Goal: Use online tool/utility: Utilize a website feature to perform a specific function

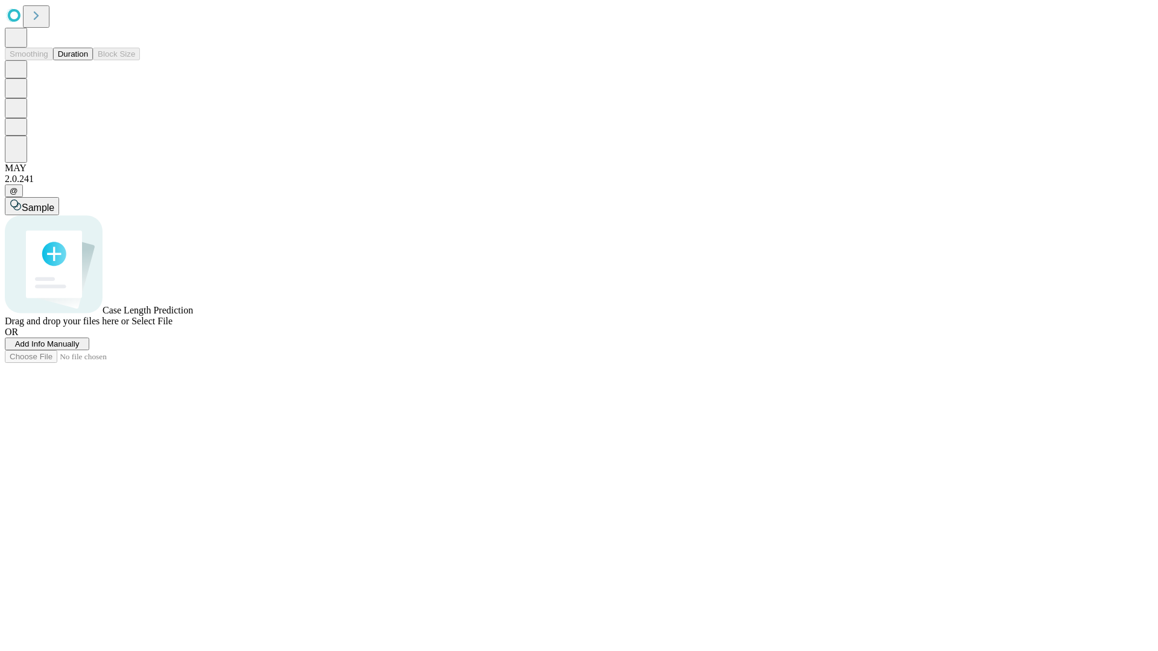
click at [88, 60] on button "Duration" at bounding box center [73, 54] width 40 height 13
click at [172, 326] on span "Select File" at bounding box center [151, 321] width 41 height 10
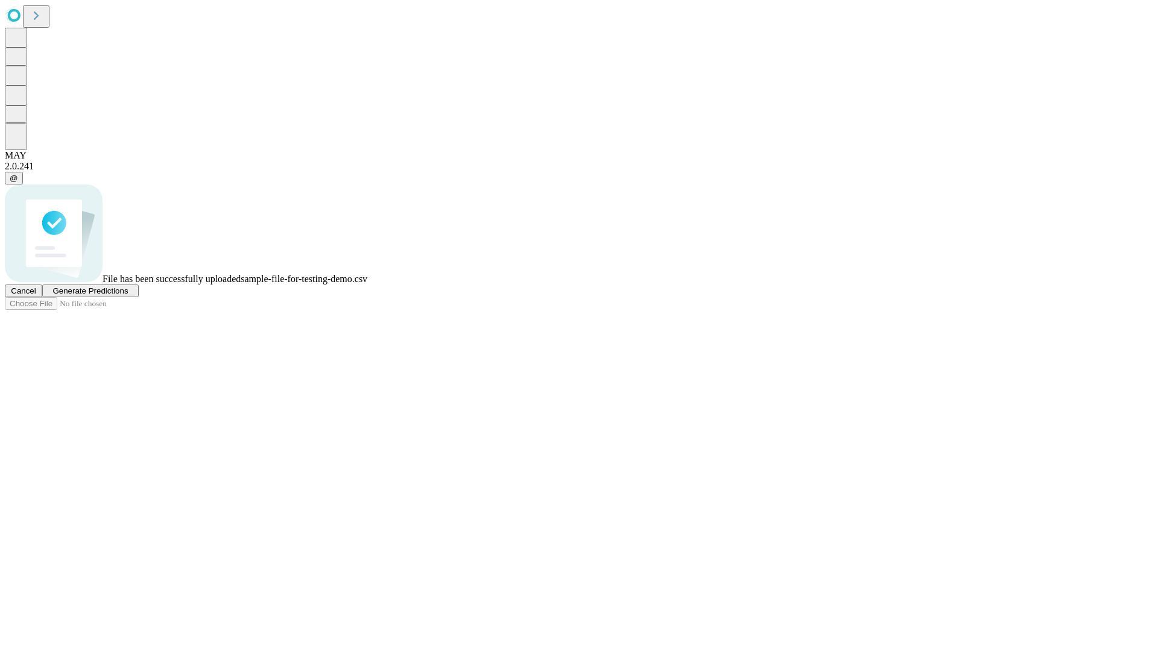
click at [128, 295] on span "Generate Predictions" at bounding box center [89, 290] width 75 height 9
